Goal: Check status: Check status

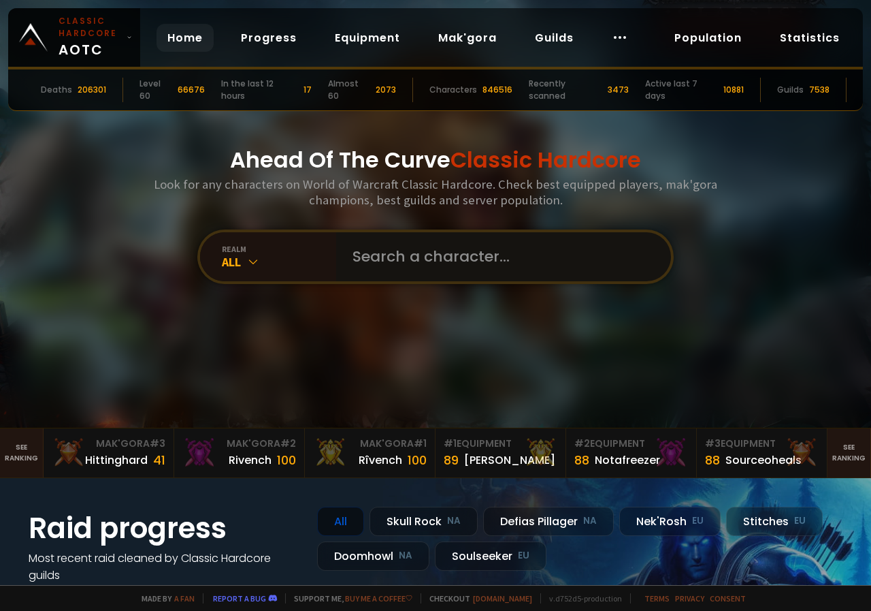
click at [434, 257] on input "text" at bounding box center [499, 256] width 310 height 49
paste input "Chidoboy"
type input "Chidoboy"
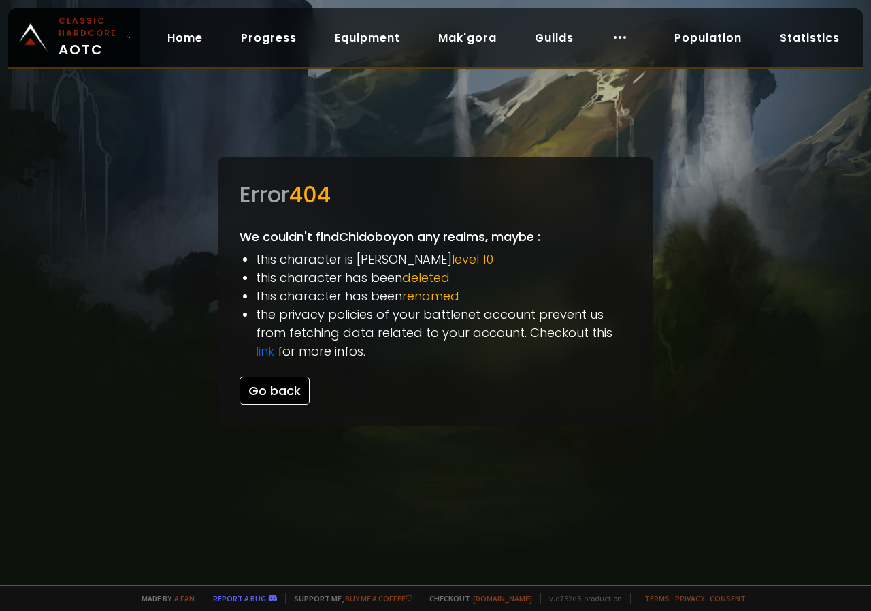
click at [301, 390] on button "Go back" at bounding box center [275, 390] width 70 height 28
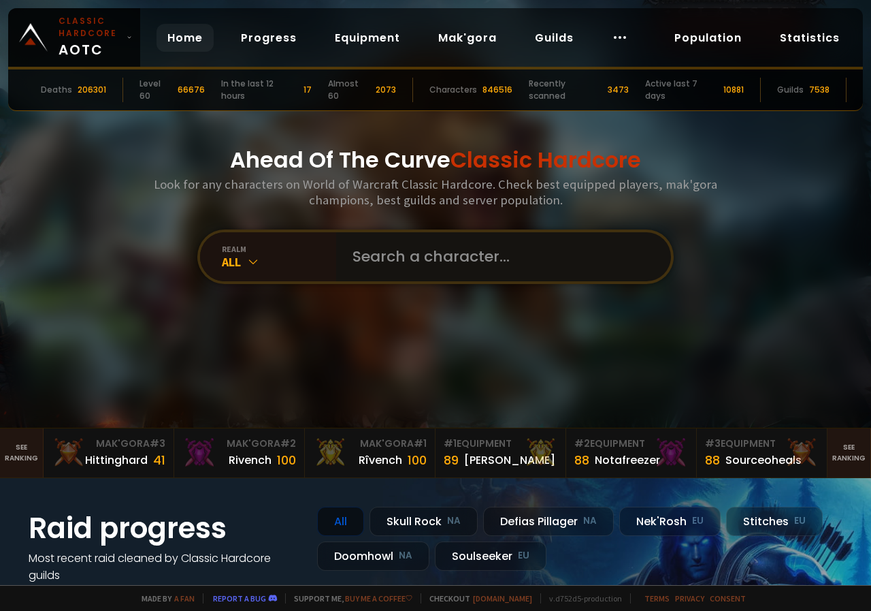
click at [430, 263] on input "text" at bounding box center [499, 256] width 310 height 49
paste input "Chidoboy"
type input "Chidoboy"
click at [251, 261] on icon at bounding box center [253, 262] width 14 height 14
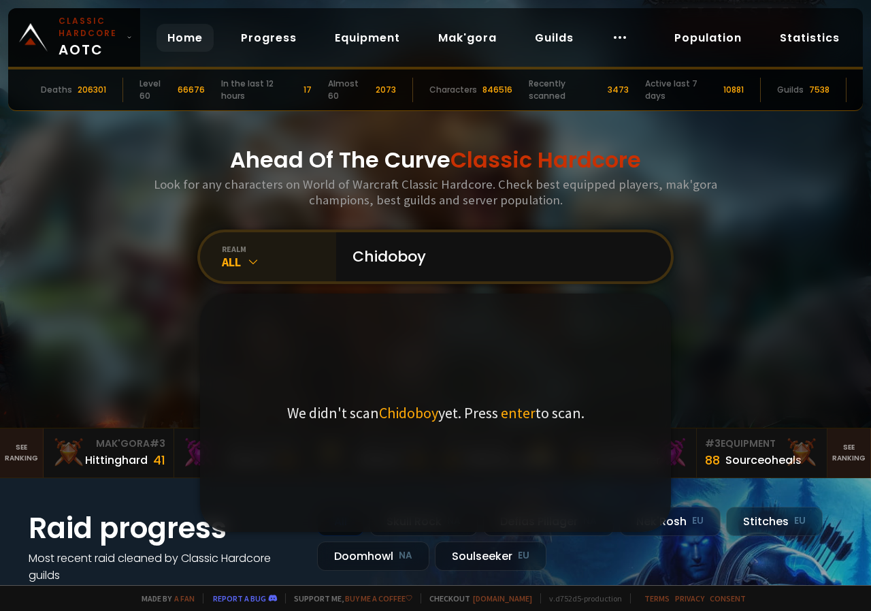
click at [261, 256] on div "All" at bounding box center [279, 262] width 114 height 16
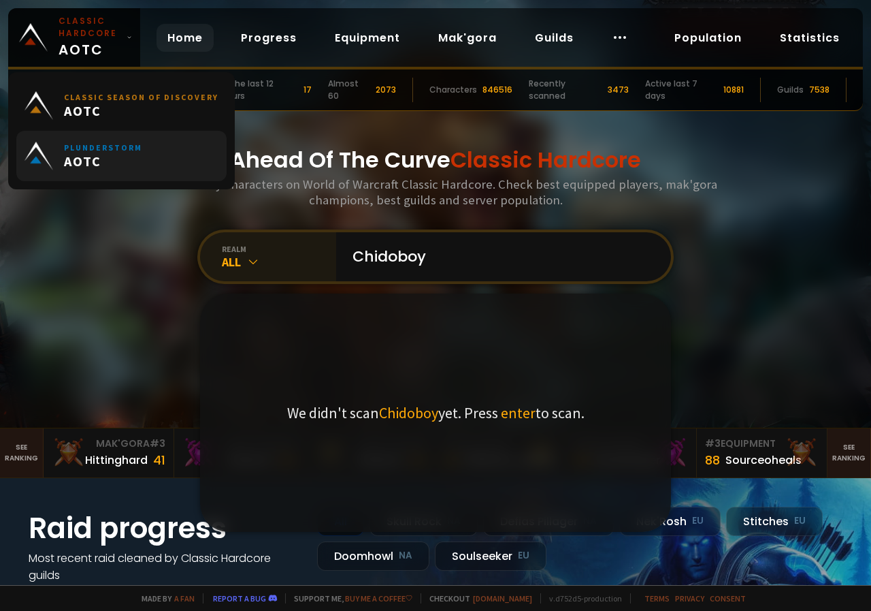
click at [163, 150] on link "Plunderstorm AOTC" at bounding box center [121, 156] width 210 height 50
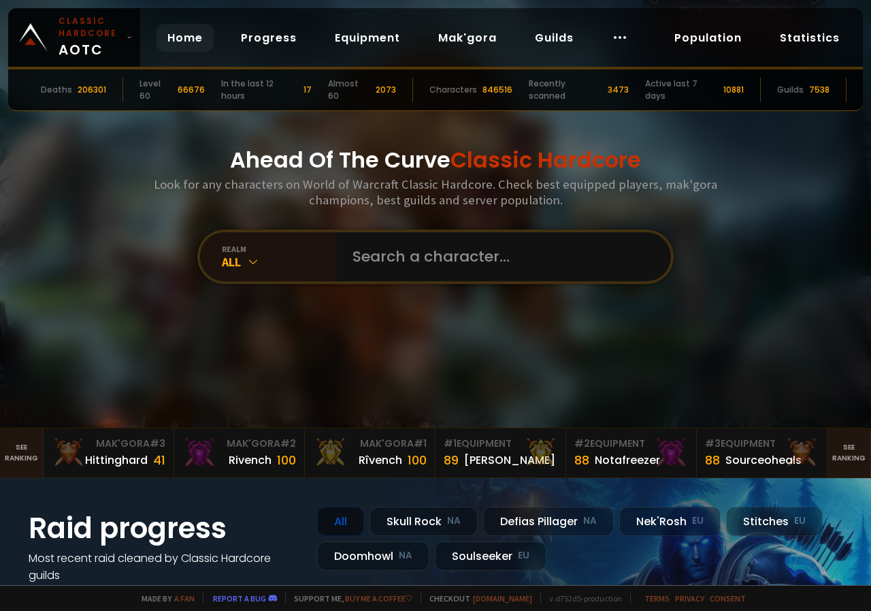
scroll to position [68, 0]
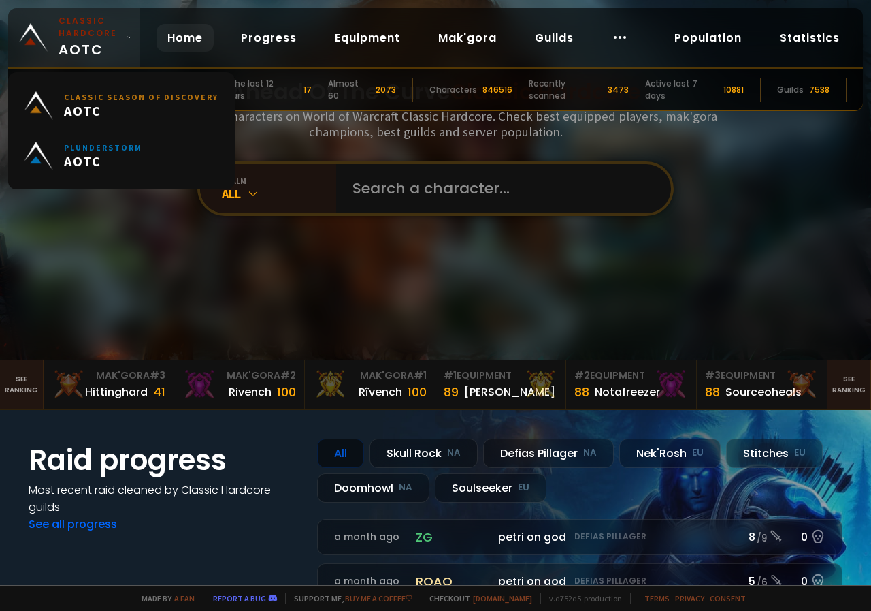
click at [110, 37] on small "Classic Hardcore" at bounding box center [90, 27] width 63 height 25
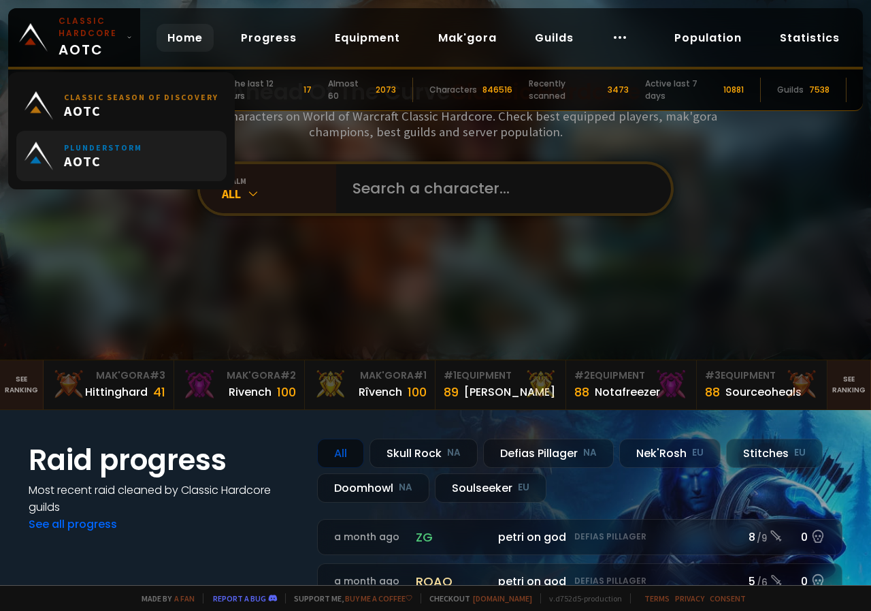
click at [138, 157] on span "AOTC" at bounding box center [103, 160] width 78 height 17
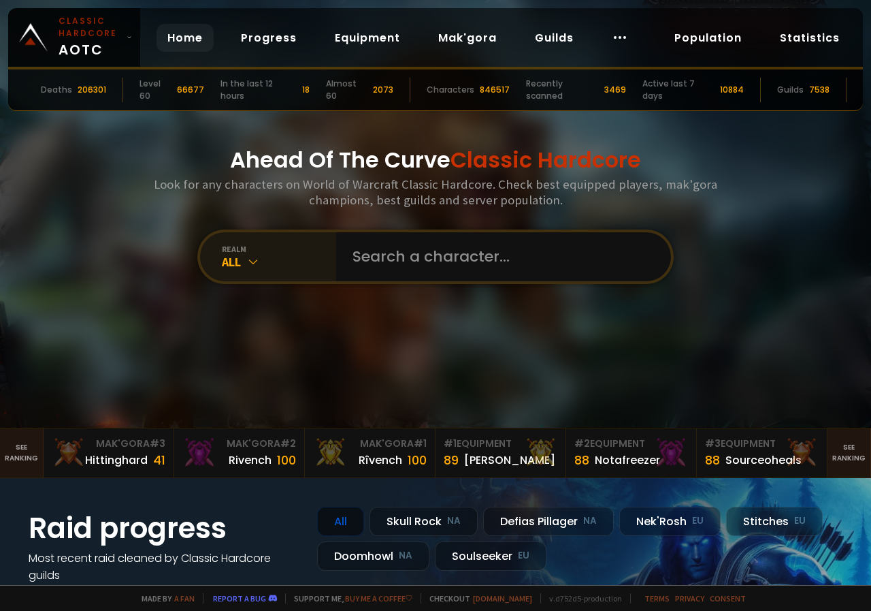
click at [289, 256] on div "All" at bounding box center [279, 262] width 114 height 16
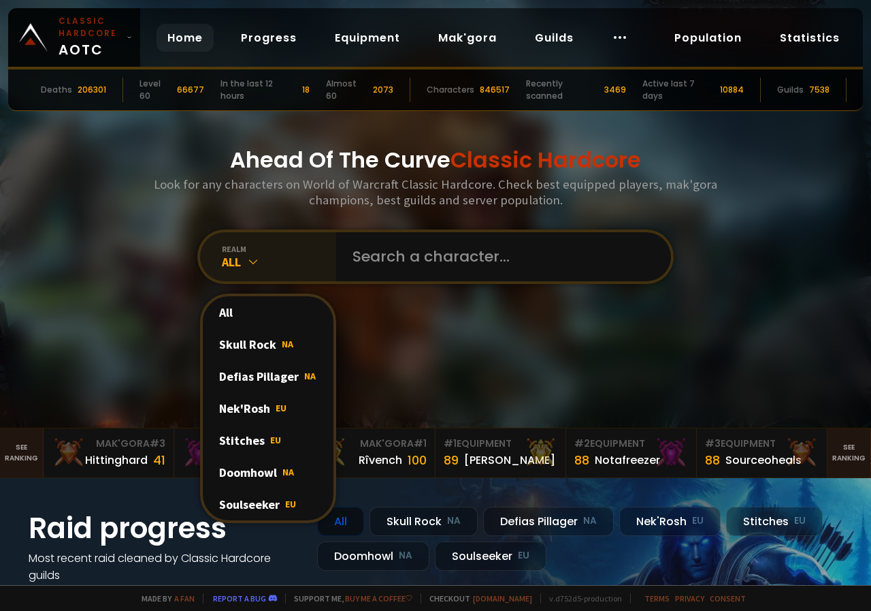
click at [289, 256] on div "All" at bounding box center [279, 262] width 114 height 16
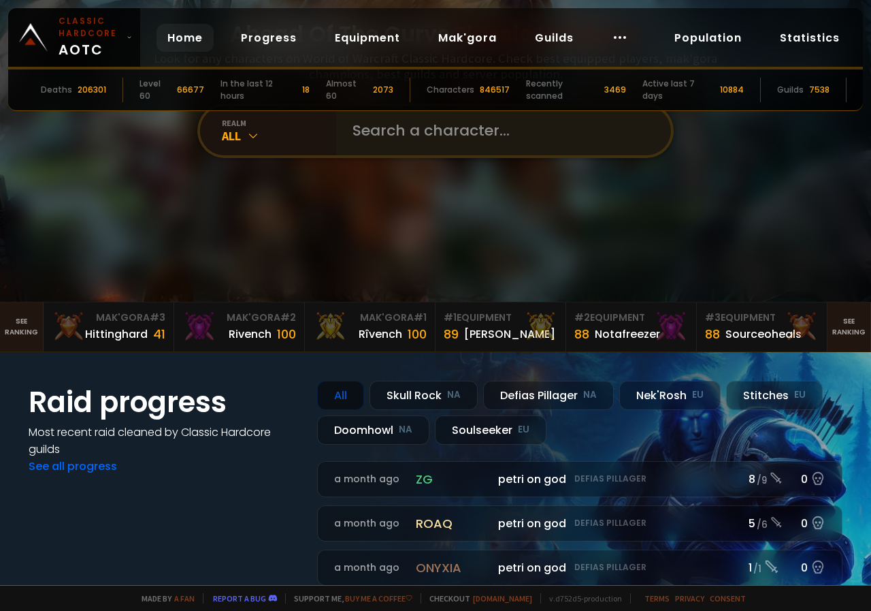
scroll to position [340, 0]
